Goal: Navigation & Orientation: Find specific page/section

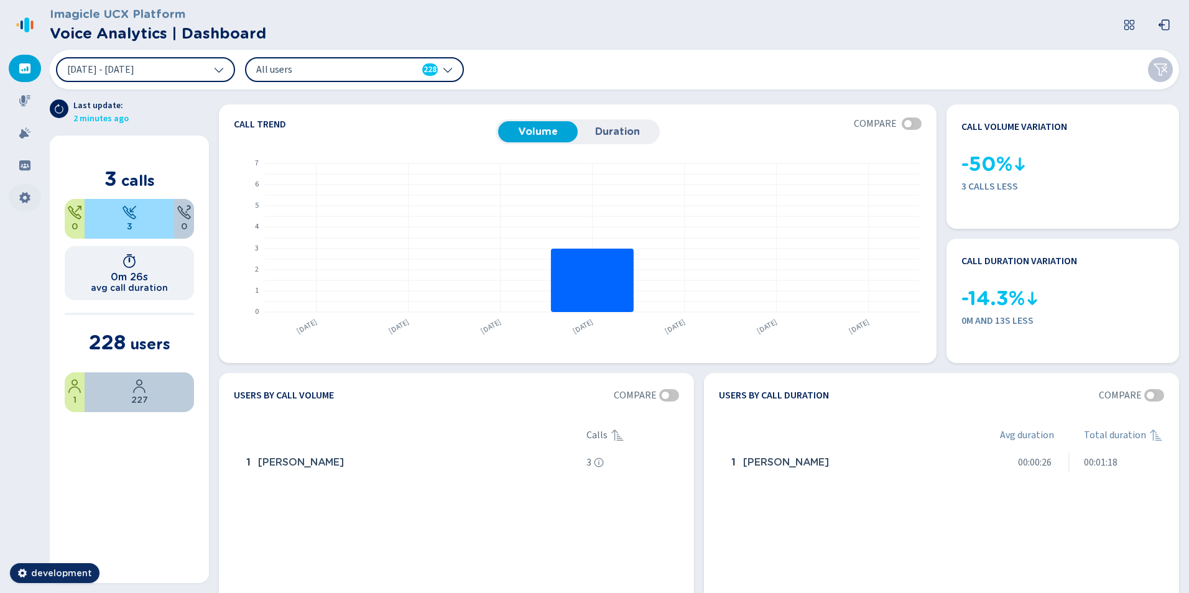
click at [17, 195] on div at bounding box center [25, 197] width 32 height 27
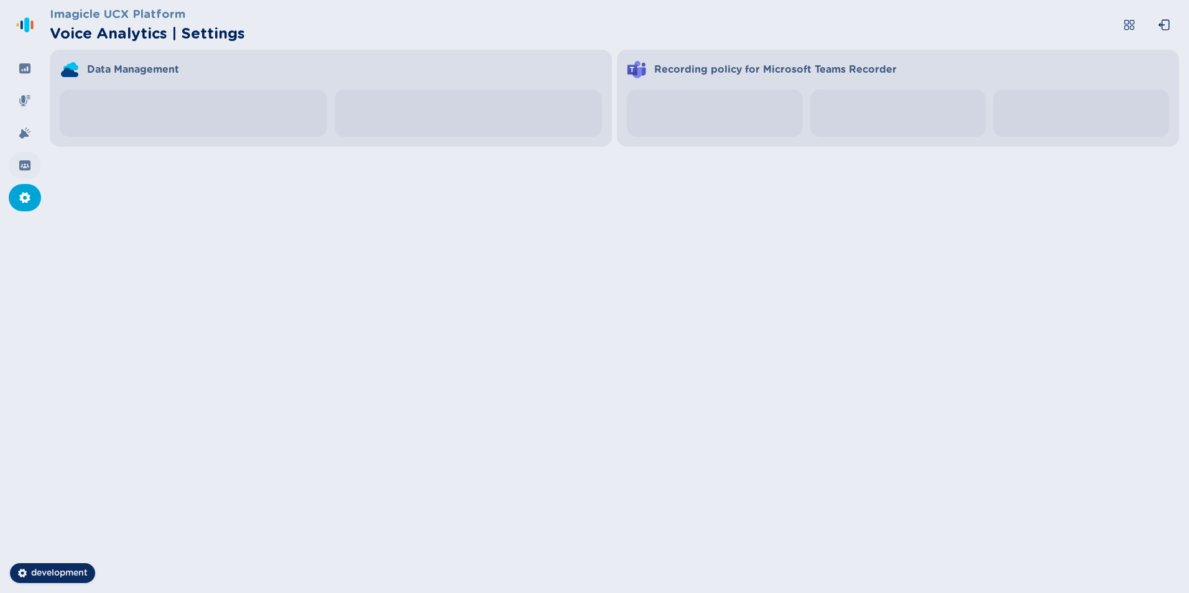
click at [24, 166] on icon at bounding box center [24, 166] width 11 height 10
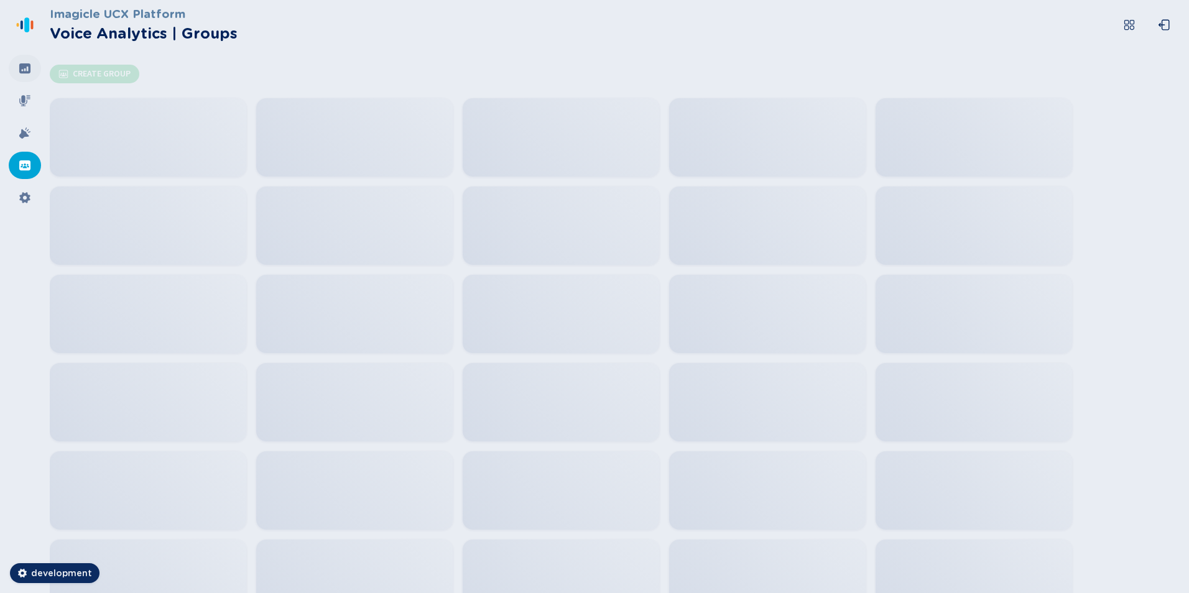
click at [26, 68] on icon at bounding box center [24, 68] width 11 height 10
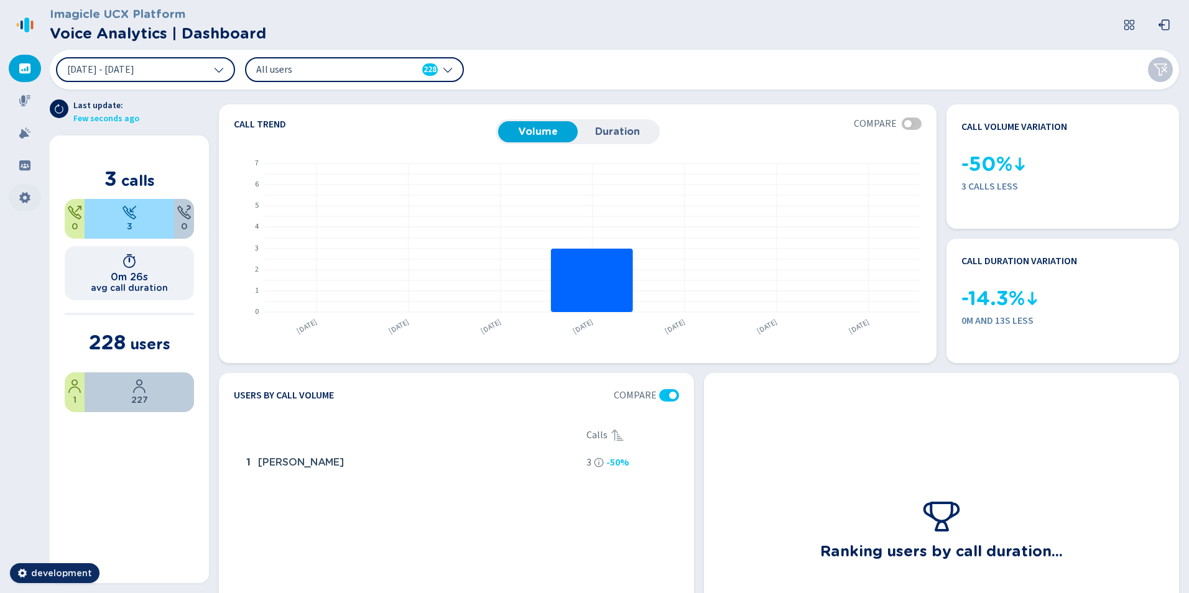
click at [22, 196] on icon at bounding box center [24, 197] width 11 height 11
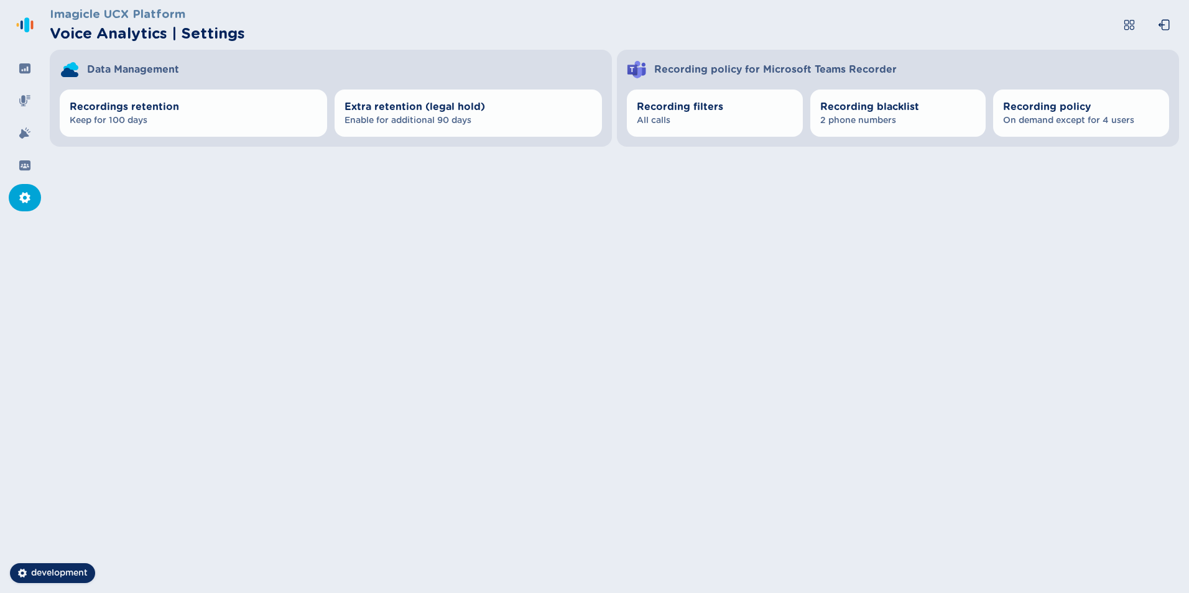
click at [12, 192] on div at bounding box center [25, 197] width 32 height 27
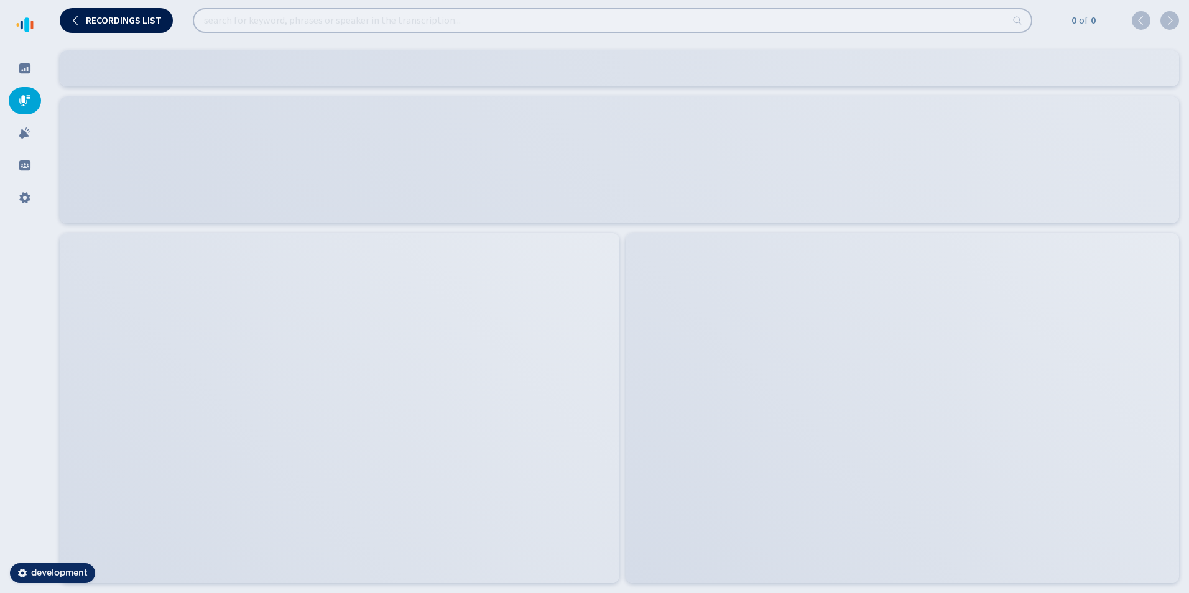
click at [100, 21] on span "Recordings list" at bounding box center [124, 21] width 76 height 10
